Goal: Transaction & Acquisition: Purchase product/service

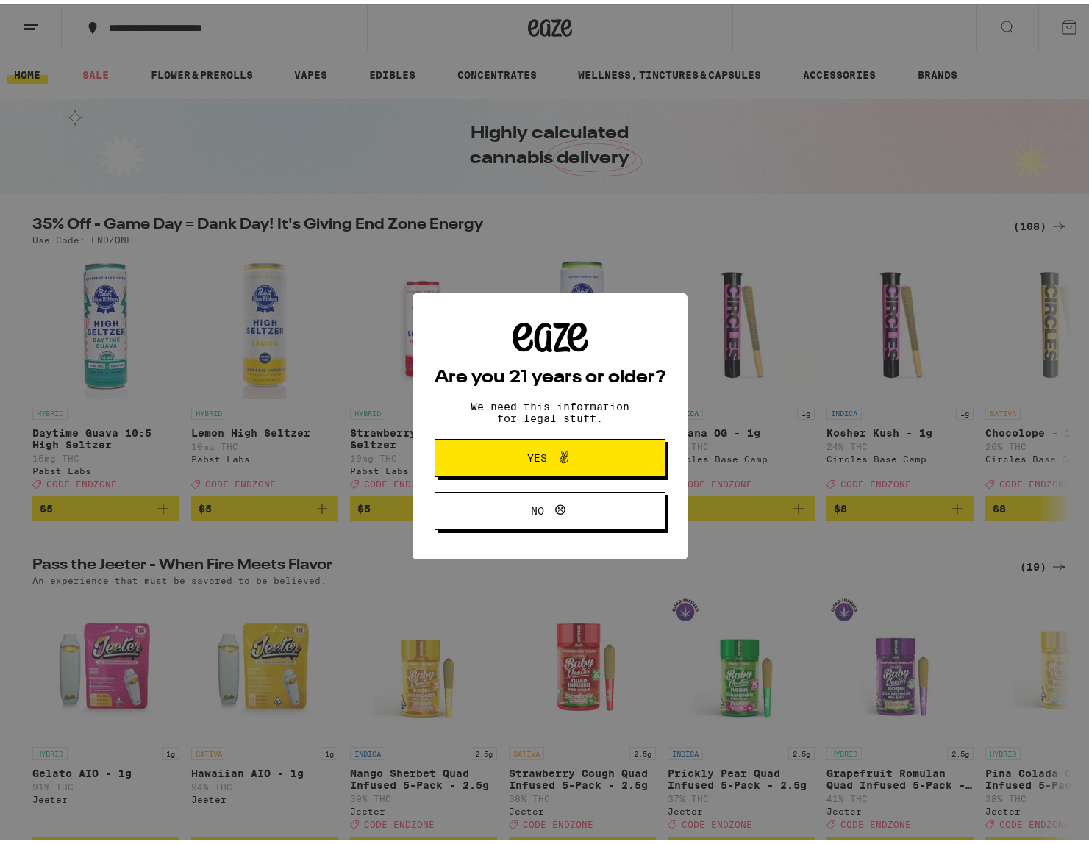
click at [533, 452] on span "Yes" at bounding box center [538, 454] width 20 height 10
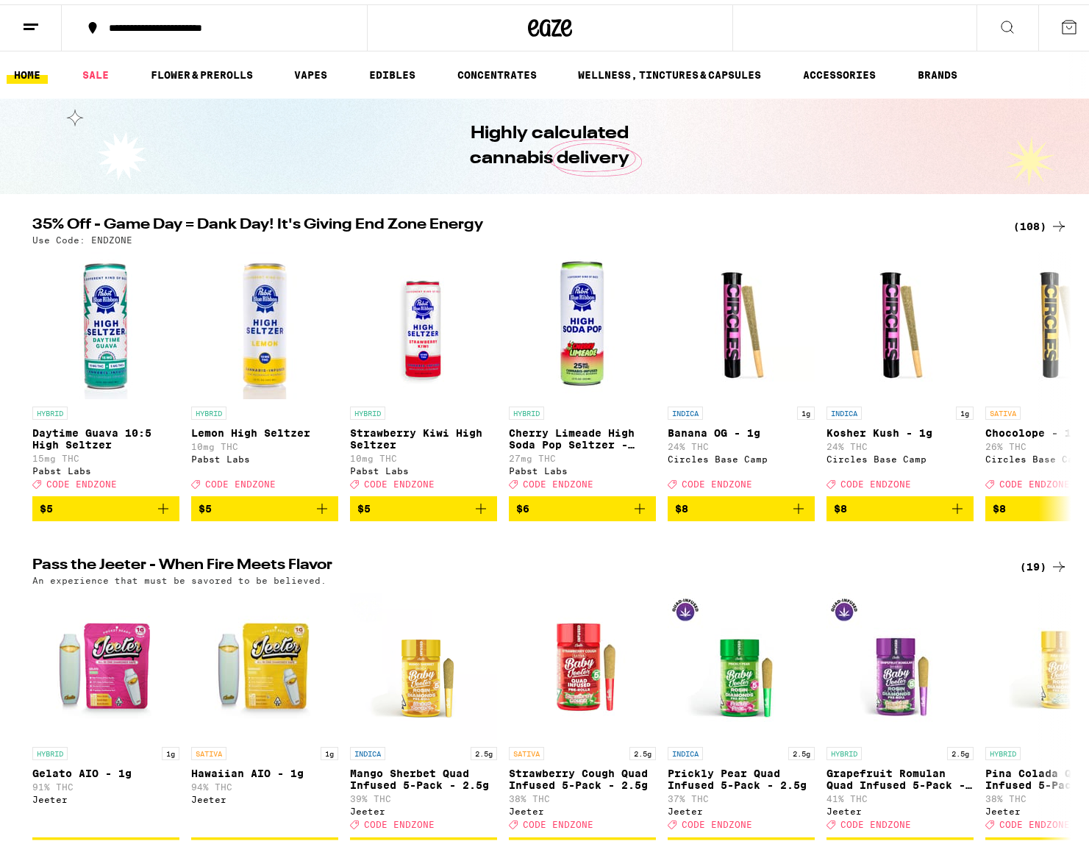
click at [999, 14] on icon at bounding box center [1008, 23] width 18 height 18
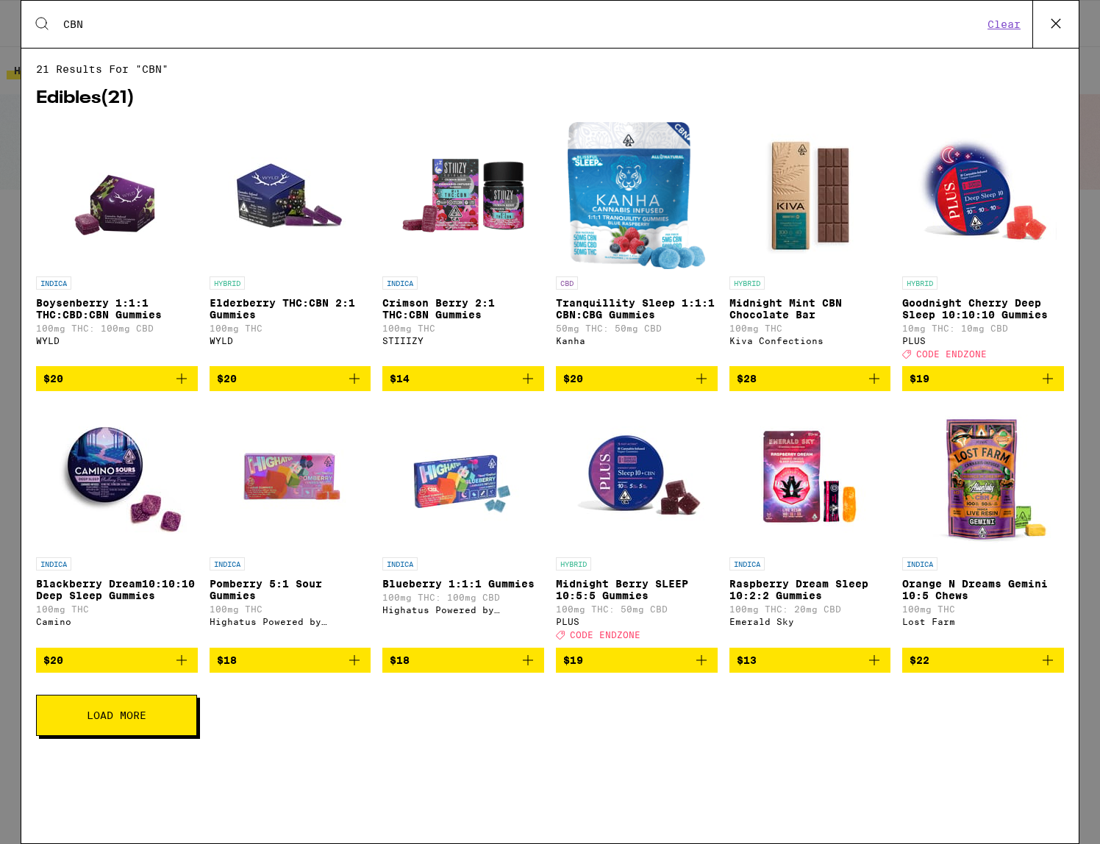
type input "CBN"
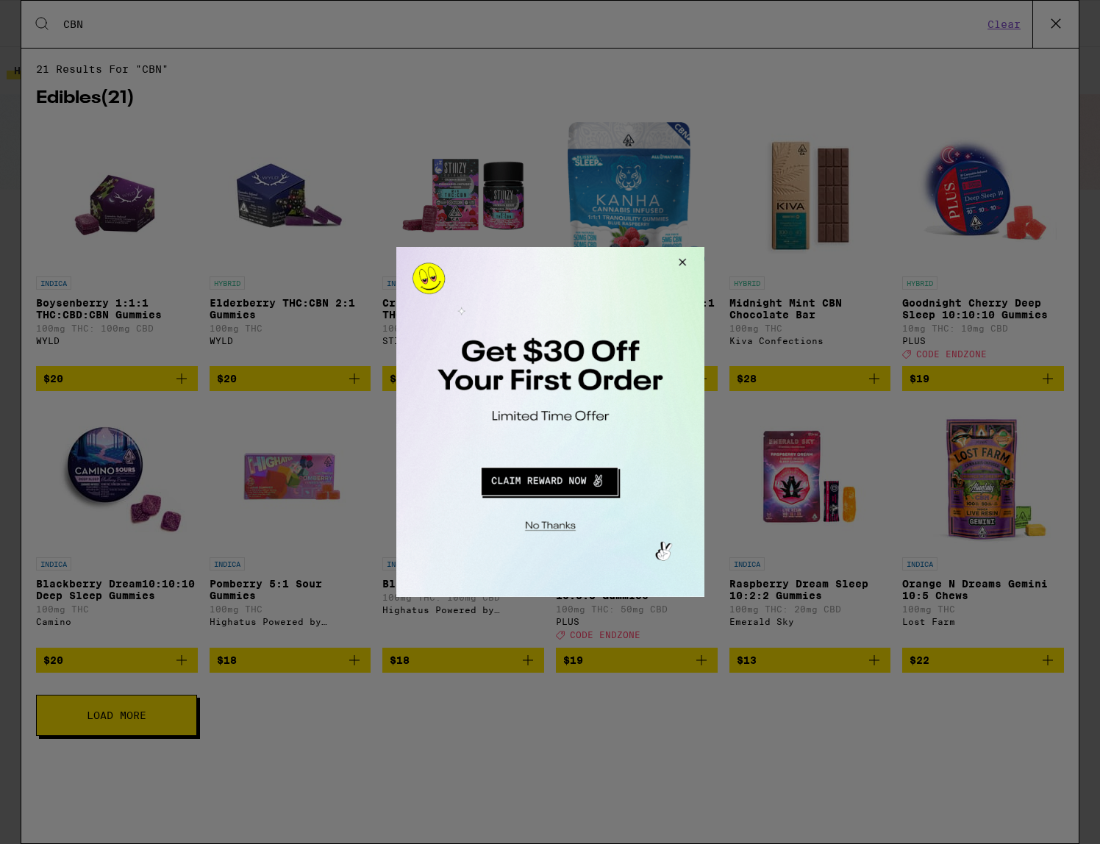
click at [677, 261] on button "Close Modal" at bounding box center [680, 264] width 40 height 35
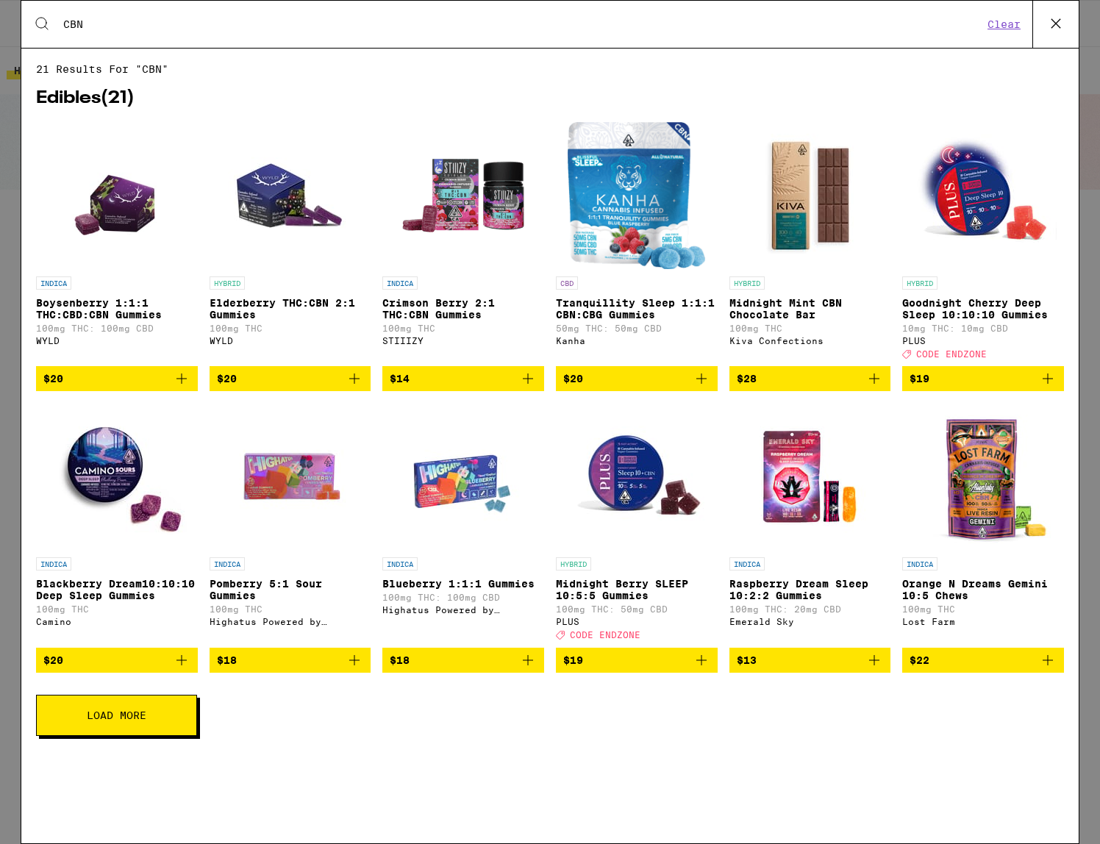
click at [985, 200] on img "Open page for Goodnight Cherry Deep Sleep 10:10:10 Gummies from PLUS" at bounding box center [983, 195] width 147 height 147
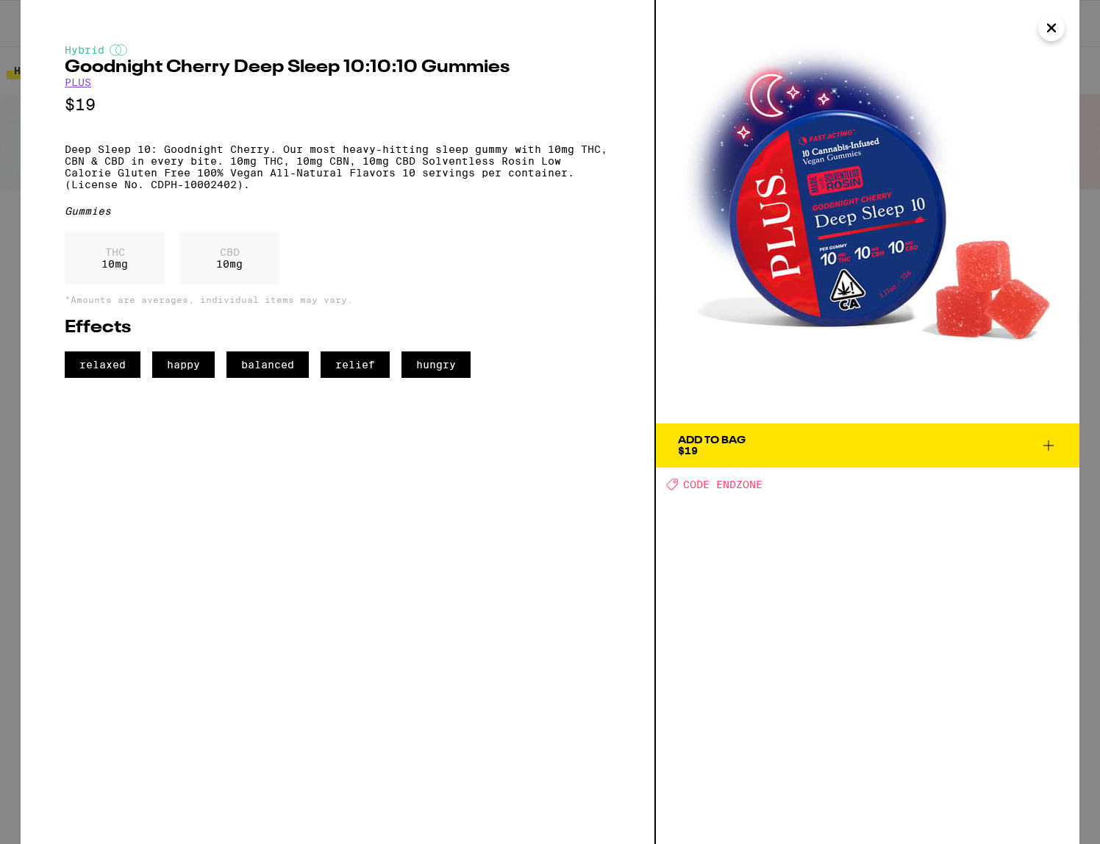
click at [1044, 35] on icon "Close" at bounding box center [1052, 28] width 18 height 22
